Goal: Task Accomplishment & Management: Manage account settings

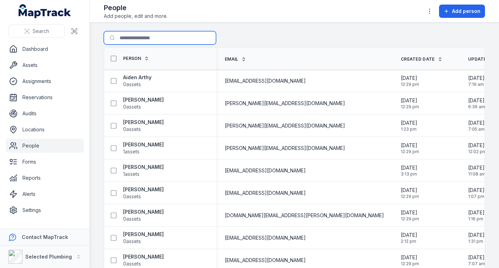
click at [136, 40] on input "Search for people" at bounding box center [160, 37] width 112 height 13
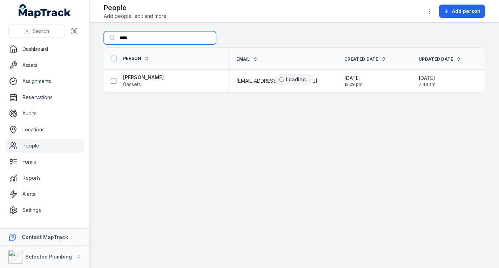
type input "****"
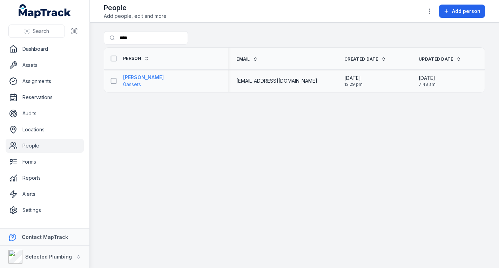
click at [135, 77] on strong "[PERSON_NAME]" at bounding box center [143, 77] width 41 height 7
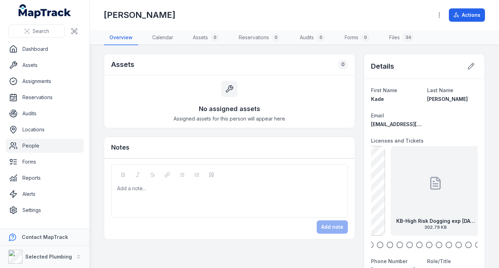
drag, startPoint x: 453, startPoint y: 209, endPoint x: 387, endPoint y: 208, distance: 66.0
click at [391, 208] on div "KB-High Risk Dogging exp [DATE] 302.79 KB" at bounding box center [436, 191] width 90 height 90
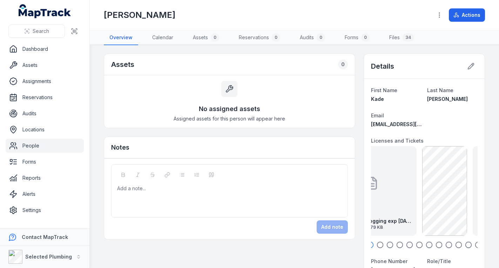
drag, startPoint x: 448, startPoint y: 208, endPoint x: 377, endPoint y: 201, distance: 70.9
click at [381, 206] on div "KB-High Risk Dogging exp [DATE] 302.79 KB" at bounding box center [372, 191] width 90 height 90
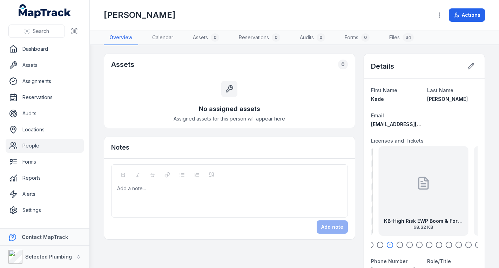
click at [418, 205] on div at bounding box center [423, 183] width 14 height 63
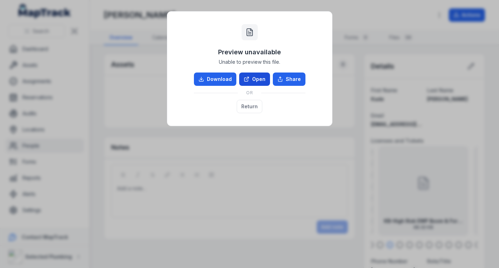
click at [256, 76] on link "Open" at bounding box center [254, 79] width 31 height 13
click at [255, 103] on button "Return" at bounding box center [250, 106] width 26 height 13
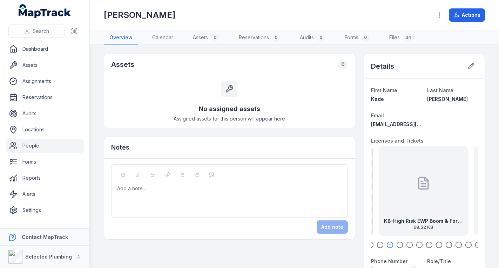
click at [397, 245] on icon "button" at bounding box center [399, 245] width 7 height 7
click at [394, 205] on div "KB-High Risk EWP Boom & Fork Lift Truck back exp [DATE] 74.68 KB" at bounding box center [424, 191] width 90 height 90
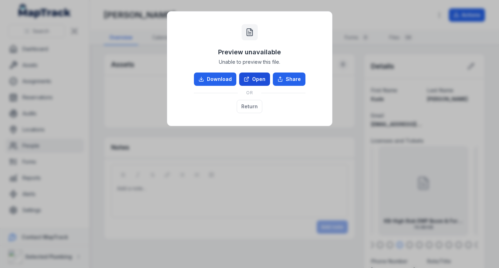
click at [262, 83] on link "Open" at bounding box center [254, 79] width 31 height 13
click at [250, 107] on button "Return" at bounding box center [250, 106] width 26 height 13
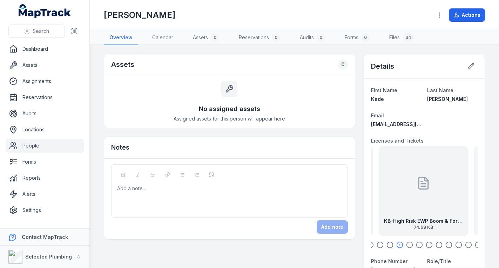
click at [406, 243] on icon "button" at bounding box center [409, 245] width 7 height 7
click at [407, 205] on div "KB-Police Certificate exp [DATE] 197.48 KB" at bounding box center [424, 191] width 90 height 90
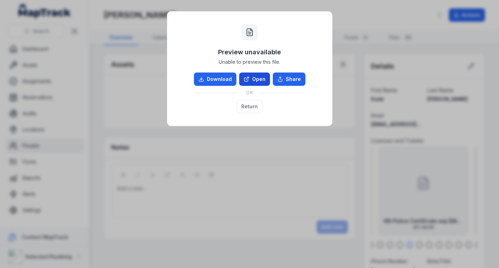
click at [253, 82] on link "Open" at bounding box center [254, 79] width 31 height 13
click at [254, 105] on button "Return" at bounding box center [250, 106] width 26 height 13
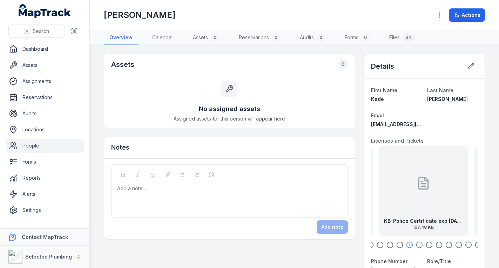
click at [417, 246] on icon "button" at bounding box center [419, 245] width 7 height 7
click at [405, 203] on div "KB-Drivers License front exp [DATE] 78.29 KB" at bounding box center [424, 191] width 90 height 90
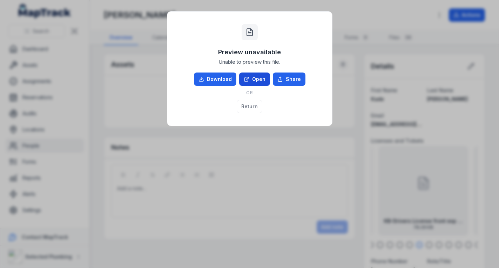
click at [256, 78] on link "Open" at bounding box center [254, 79] width 31 height 13
click at [249, 108] on button "Return" at bounding box center [250, 106] width 26 height 13
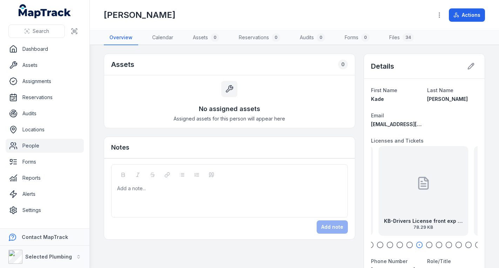
click at [426, 245] on icon "button" at bounding box center [429, 245] width 7 height 7
click at [416, 201] on div at bounding box center [423, 183] width 14 height 63
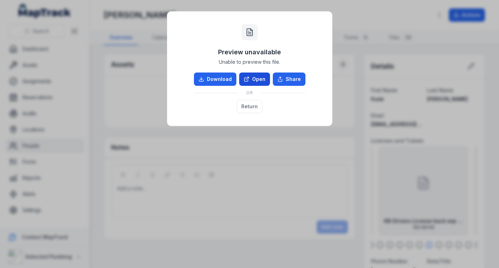
click at [258, 81] on link "Open" at bounding box center [254, 79] width 31 height 13
click at [249, 105] on button "Return" at bounding box center [250, 106] width 26 height 13
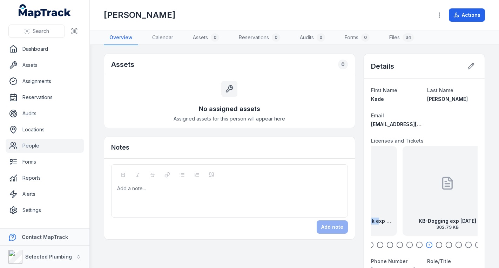
drag, startPoint x: 445, startPoint y: 210, endPoint x: 366, endPoint y: 208, distance: 79.0
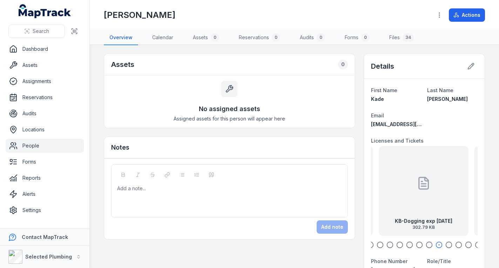
click at [403, 208] on div "KB-Dogging exp [DATE] 302.79 KB" at bounding box center [424, 191] width 90 height 90
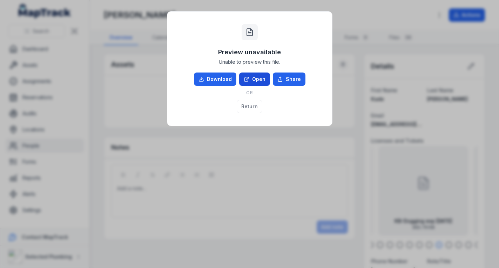
click at [259, 80] on link "Open" at bounding box center [254, 79] width 31 height 13
click at [251, 106] on button "Return" at bounding box center [250, 106] width 26 height 13
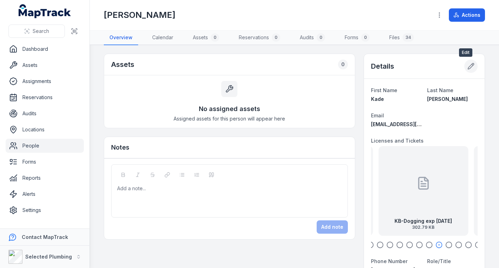
click at [468, 68] on icon at bounding box center [471, 66] width 7 height 7
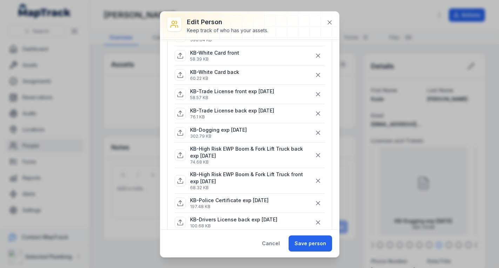
scroll to position [105, 0]
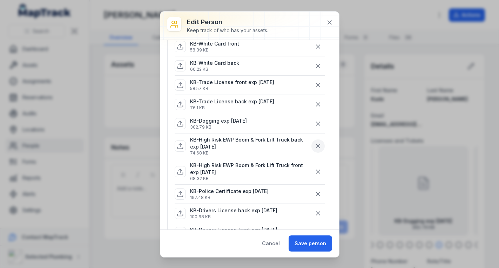
click at [312, 145] on button "button" at bounding box center [318, 146] width 13 height 13
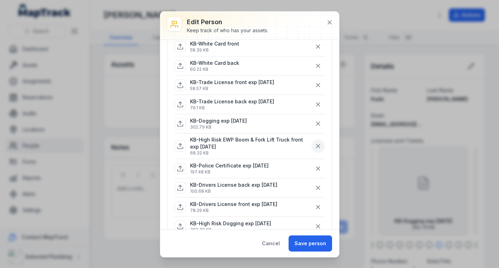
click at [312, 145] on button "button" at bounding box center [318, 146] width 13 height 13
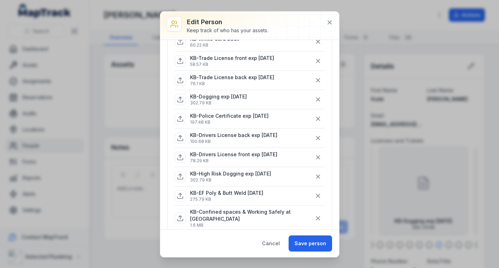
scroll to position [140, 0]
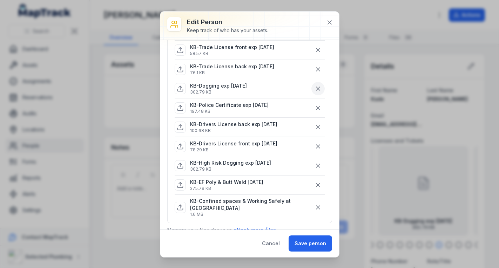
click at [315, 87] on icon "button" at bounding box center [318, 88] width 7 height 7
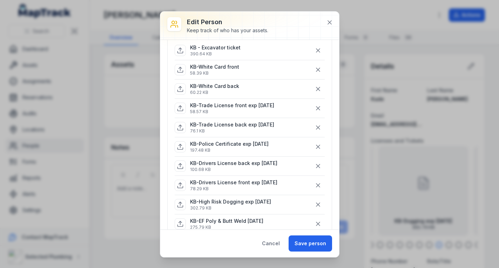
scroll to position [70, 0]
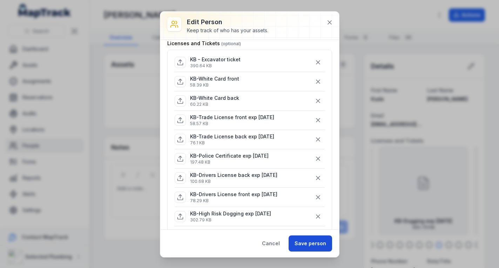
click at [315, 241] on button "Save person" at bounding box center [311, 244] width 44 height 16
